Goal: Task Accomplishment & Management: Manage account settings

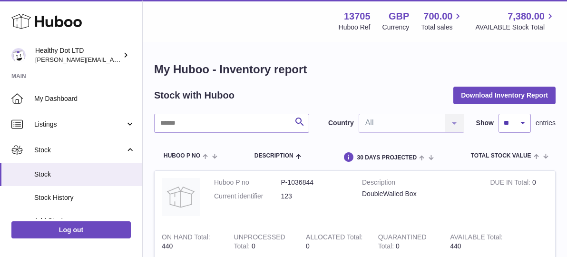
scroll to position [72, 0]
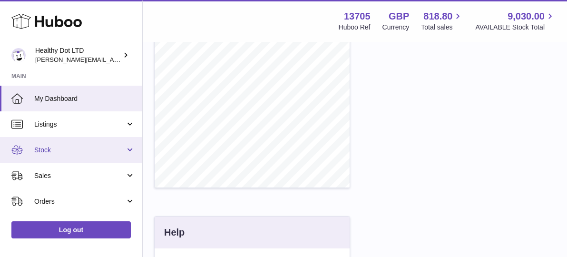
scroll to position [148, 195]
click at [72, 156] on link "Stock" at bounding box center [71, 150] width 142 height 26
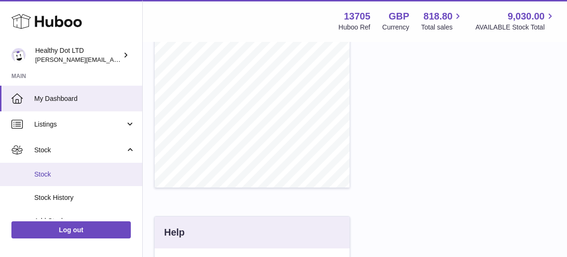
click at [62, 177] on span "Stock" at bounding box center [84, 174] width 101 height 9
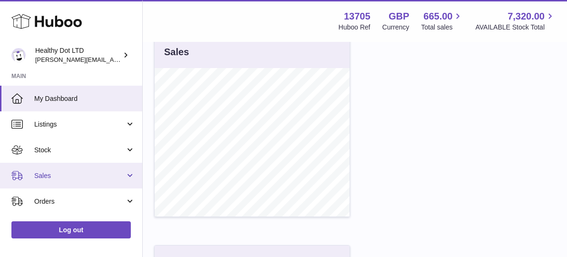
scroll to position [68, 0]
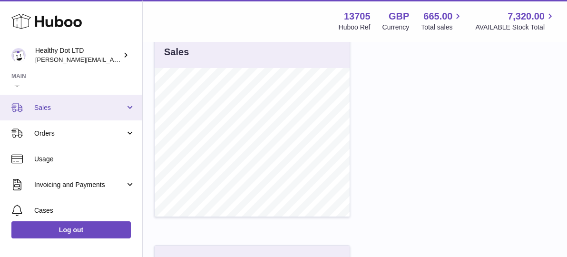
click at [88, 108] on span "Sales" at bounding box center [79, 107] width 91 height 9
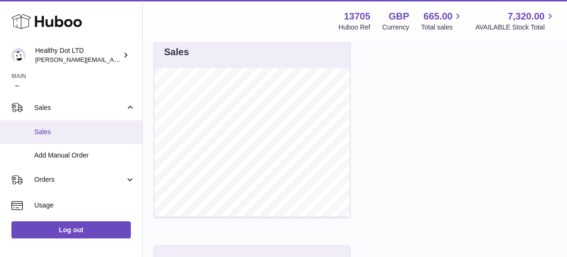
click at [59, 133] on span "Sales" at bounding box center [84, 131] width 101 height 9
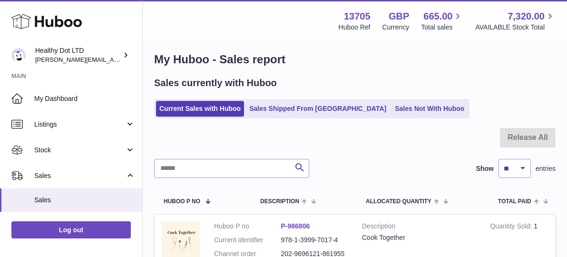
scroll to position [10, 0]
click at [223, 164] on input "text" at bounding box center [231, 167] width 155 height 19
paste input "**********"
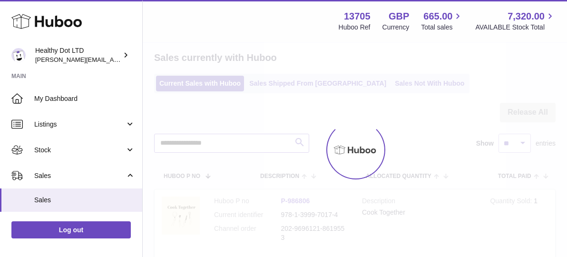
scroll to position [42, 0]
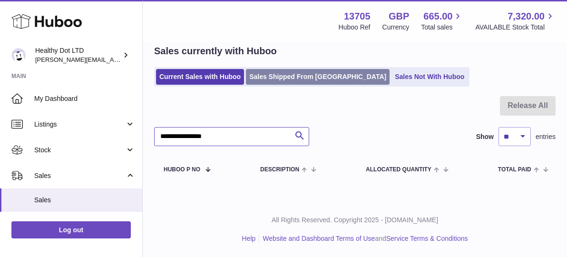
type input "**********"
click at [287, 79] on link "Sales Shipped From Huboo" at bounding box center [318, 77] width 144 height 16
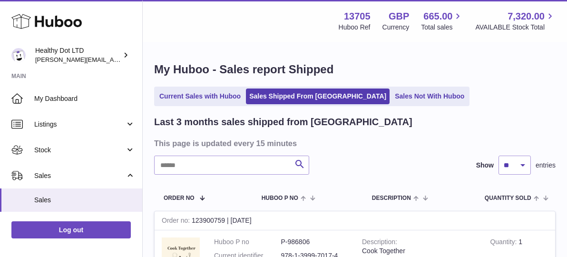
click at [235, 156] on input "text" at bounding box center [231, 165] width 155 height 19
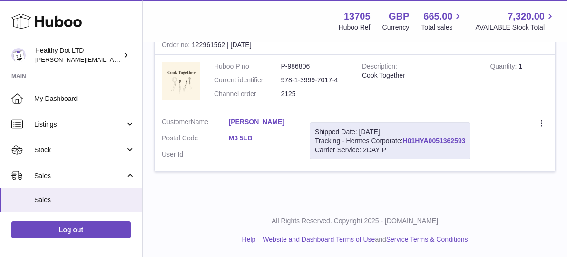
scroll to position [176, 0]
type input "**********"
click at [541, 123] on icon at bounding box center [541, 122] width 1 height 6
click at [371, 142] on div "Shipped Date: 17th Aug 2025 Tracking - Hermes Corporate: H01HYA0051362593 Carri…" at bounding box center [390, 141] width 161 height 38
click at [424, 141] on link "H01HYA0051362593" at bounding box center [434, 141] width 63 height 8
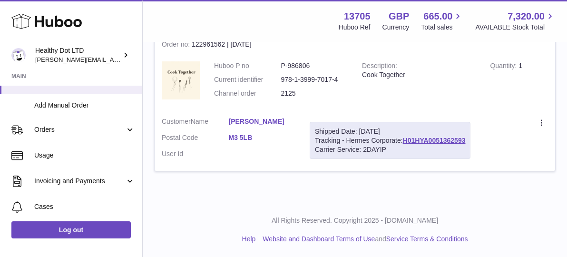
scroll to position [123, 0]
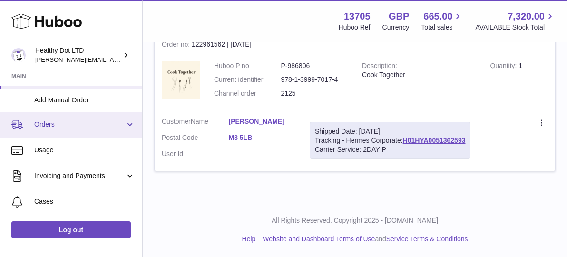
click at [118, 129] on link "Orders" at bounding box center [71, 125] width 142 height 26
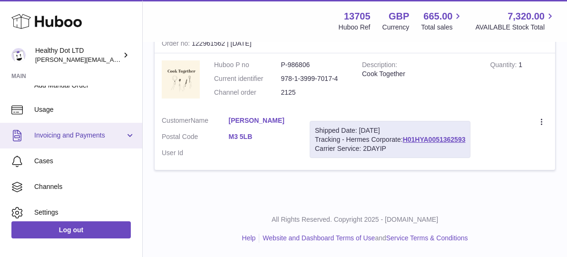
scroll to position [242, 0]
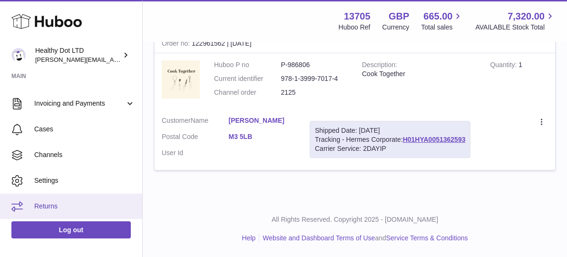
click at [49, 205] on span "Returns" at bounding box center [84, 206] width 101 height 9
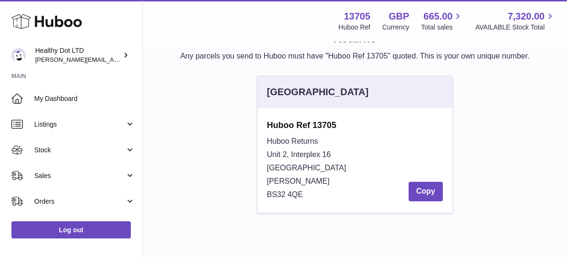
scroll to position [72, 0]
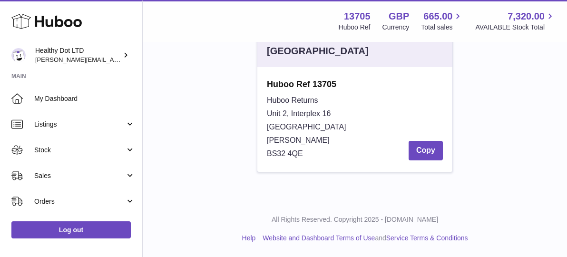
drag, startPoint x: 316, startPoint y: 153, endPoint x: 261, endPoint y: 84, distance: 88.3
click at [261, 84] on div "Huboo Ref 13705 [STREET_ADDRESS][PERSON_NAME] Copy" at bounding box center [354, 119] width 195 height 105
copy div "Huboo Ref [STREET_ADDRESS][PERSON_NAME]"
